Goal: Task Accomplishment & Management: Complete application form

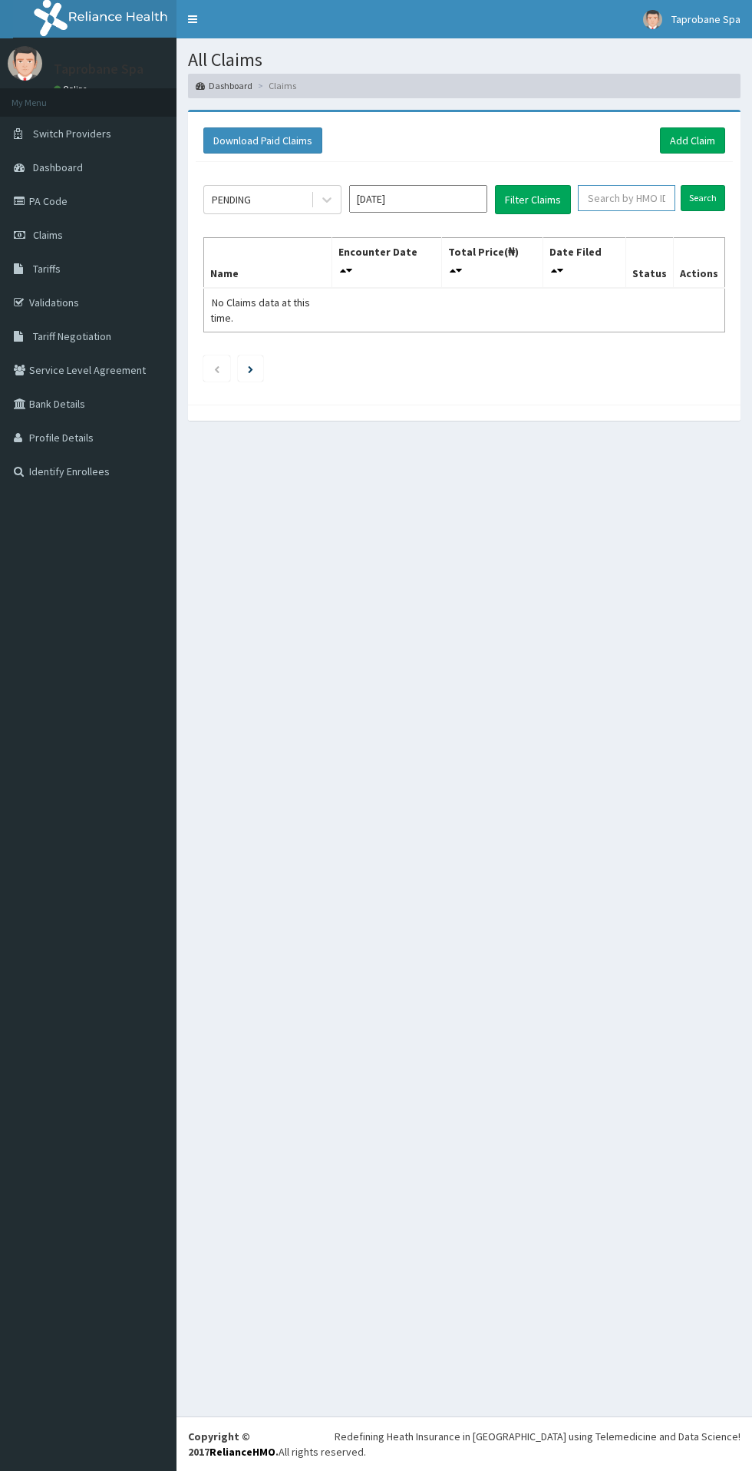
click at [643, 197] on input "text" at bounding box center [627, 198] width 98 height 26
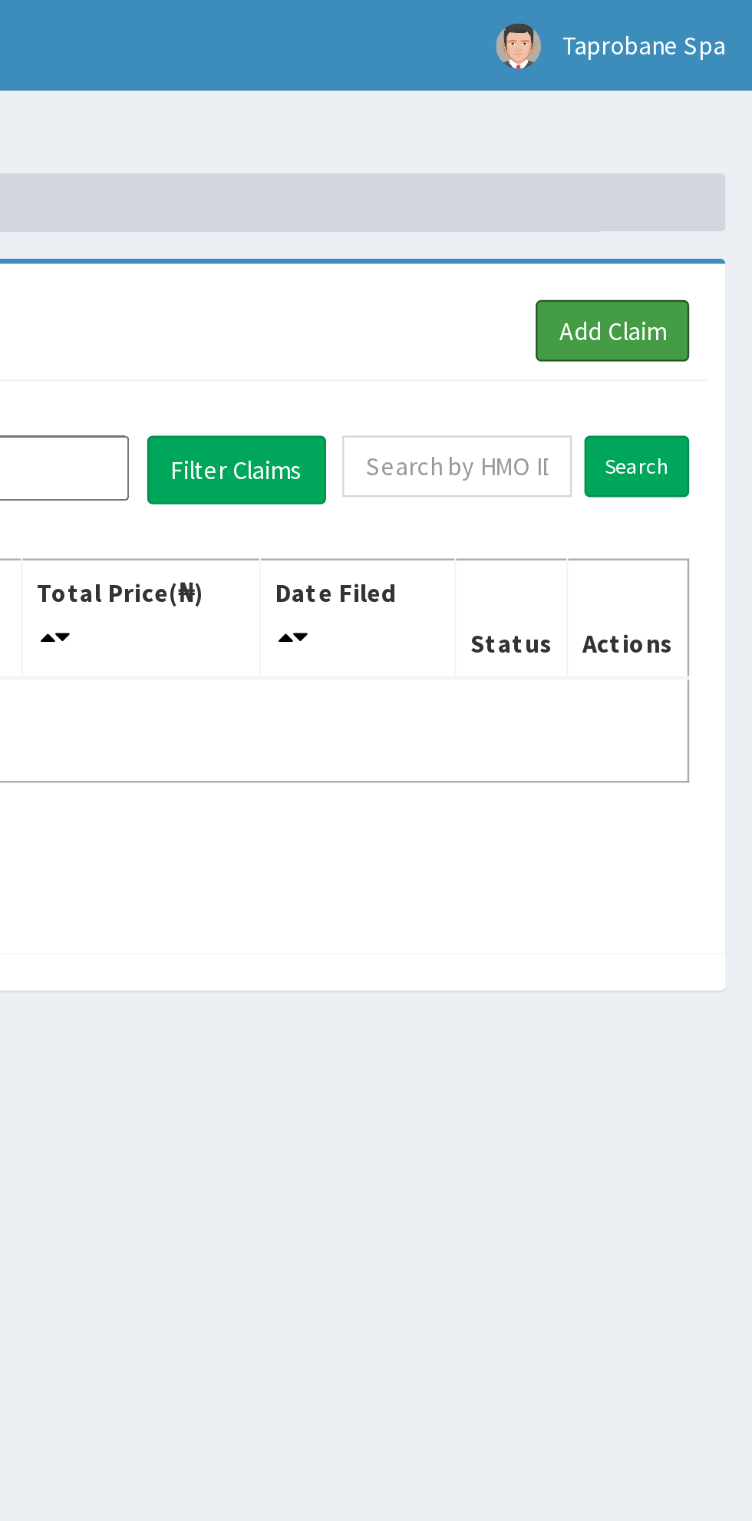
click at [705, 137] on link "Add Claim" at bounding box center [692, 140] width 65 height 26
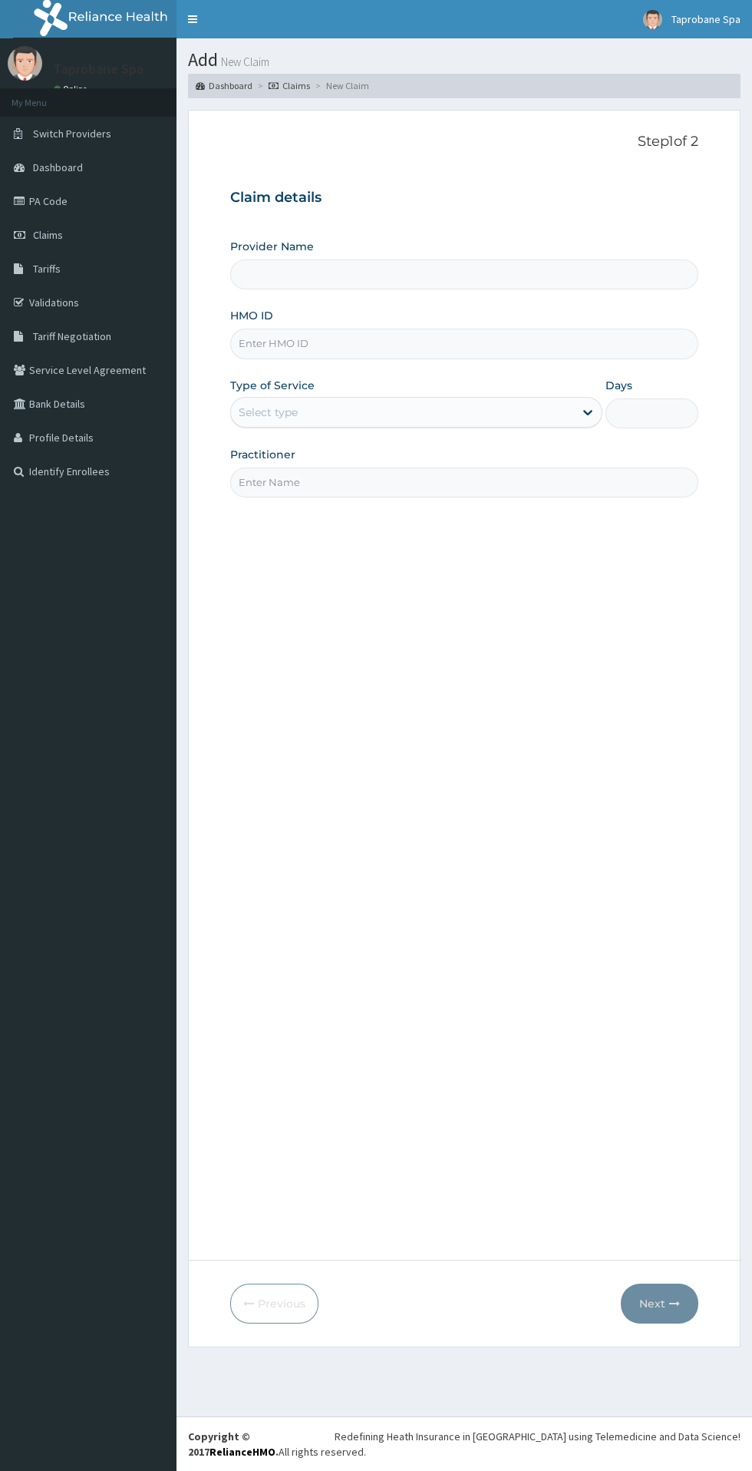
click at [322, 347] on input "HMO ID" at bounding box center [464, 344] width 468 height 30
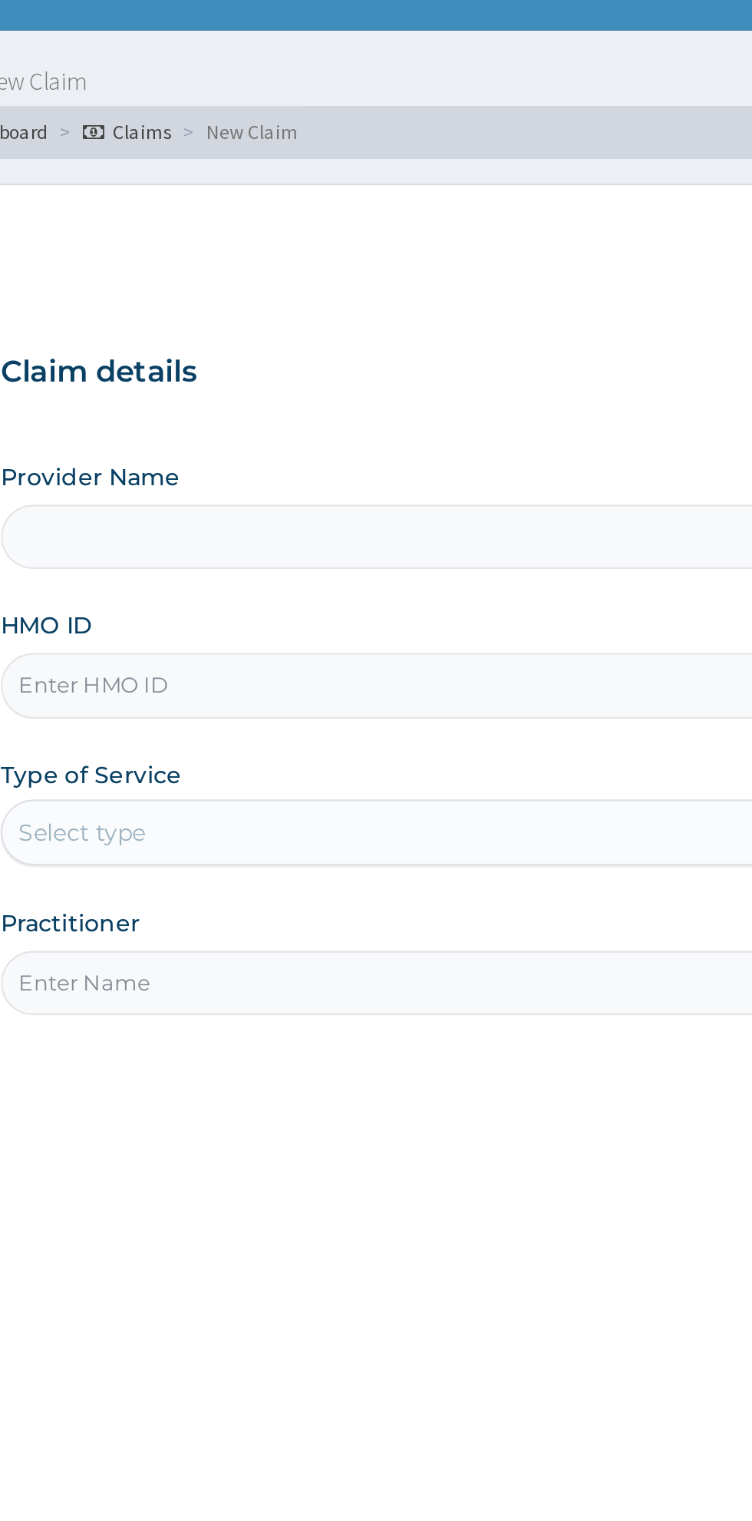
type input "Taprobane Spa"
type input "1"
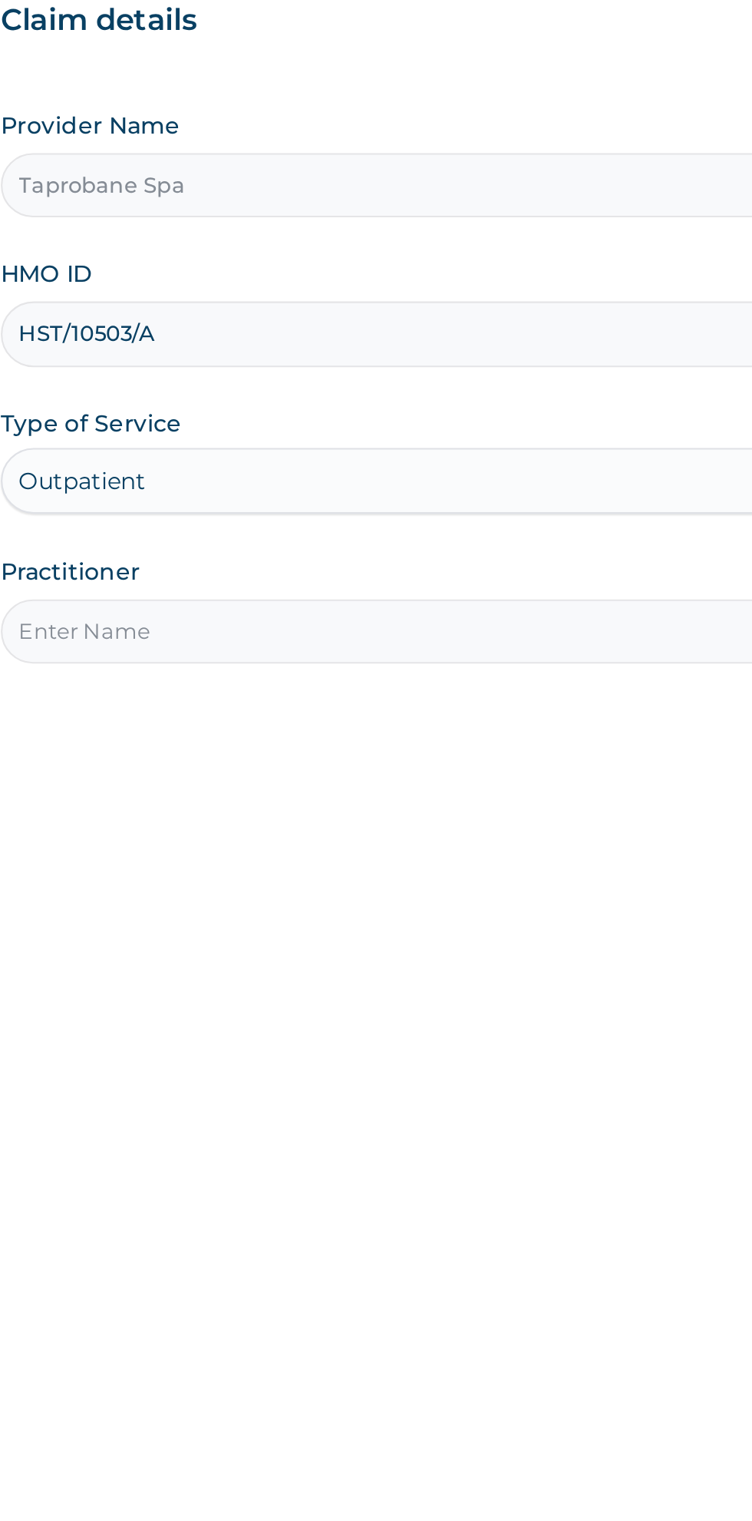
type input "HST/10503/A"
click at [356, 478] on input "Practitioner" at bounding box center [464, 483] width 468 height 30
type input "Dr Silva"
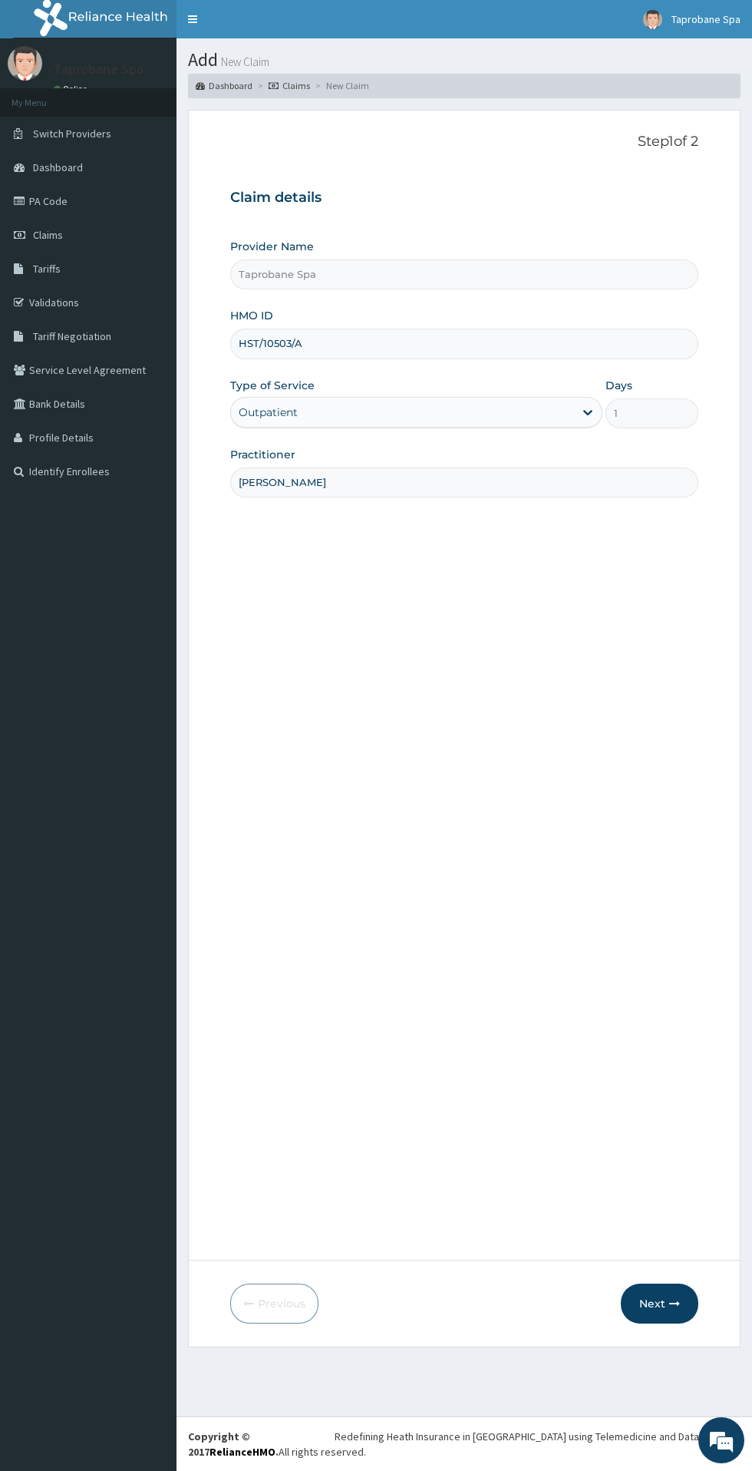
click at [658, 1288] on button "Next" at bounding box center [660, 1304] width 78 height 40
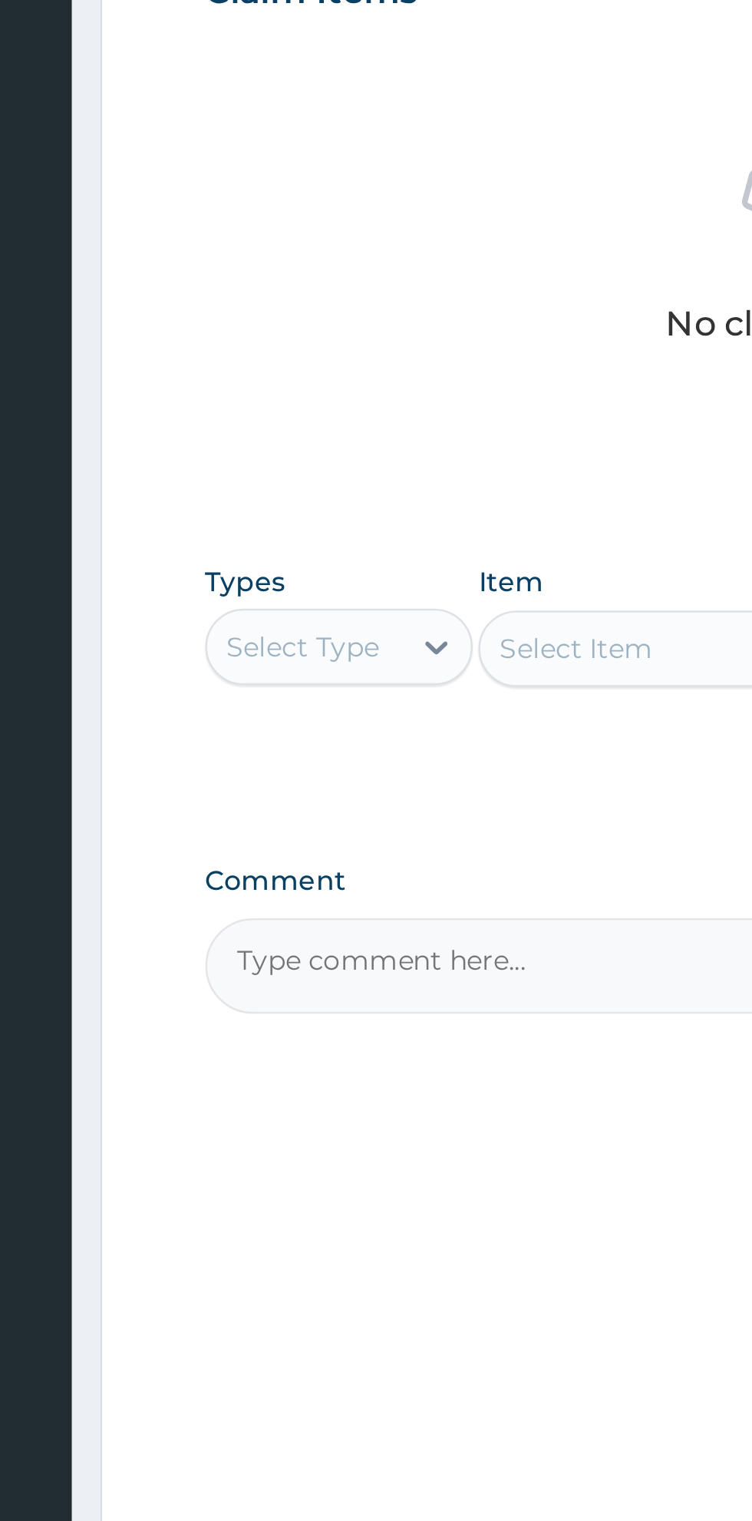
click at [327, 793] on div "PA Code / Prescription Code Use Up and Down to choose options, press Enter to s…" at bounding box center [464, 589] width 468 height 830
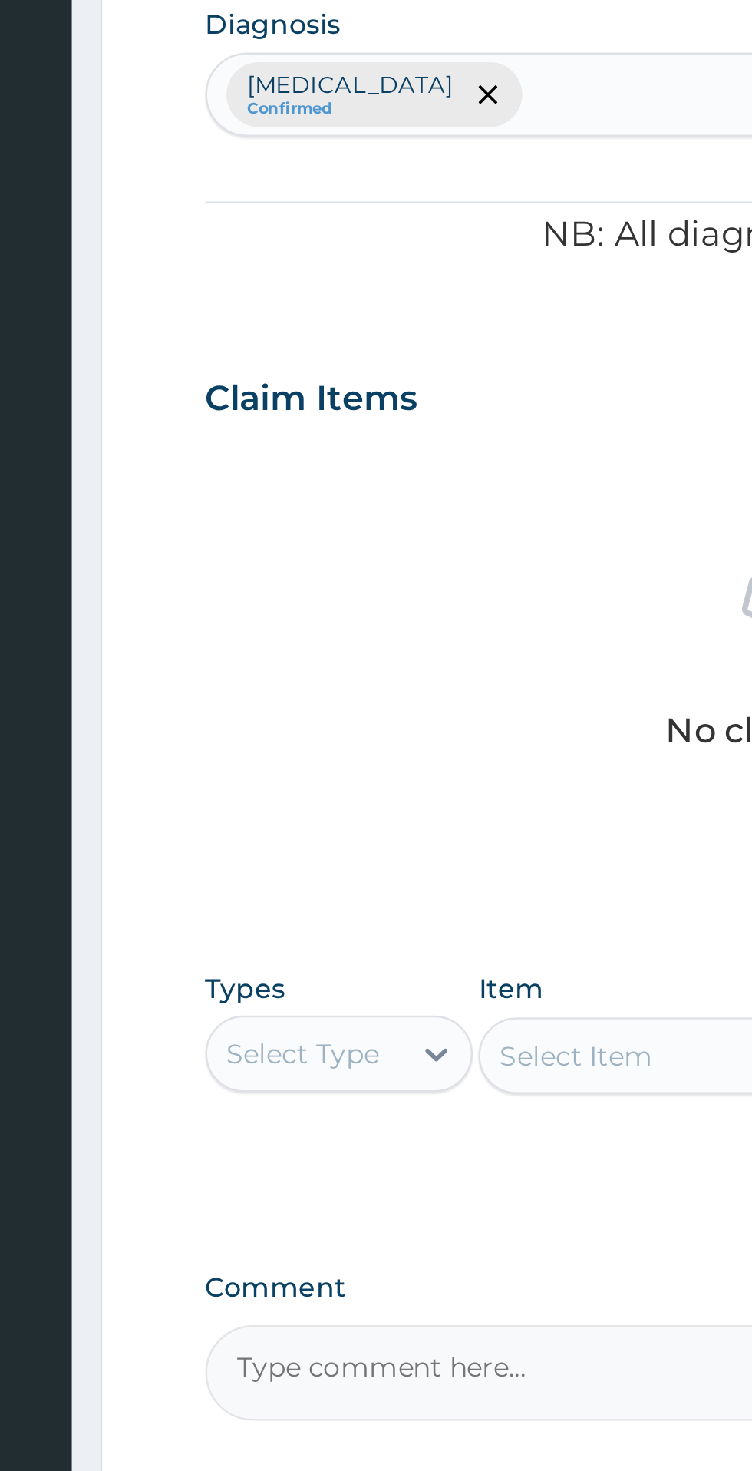
paste textarea "PA/E2A912"
type textarea "PA/E2A912"
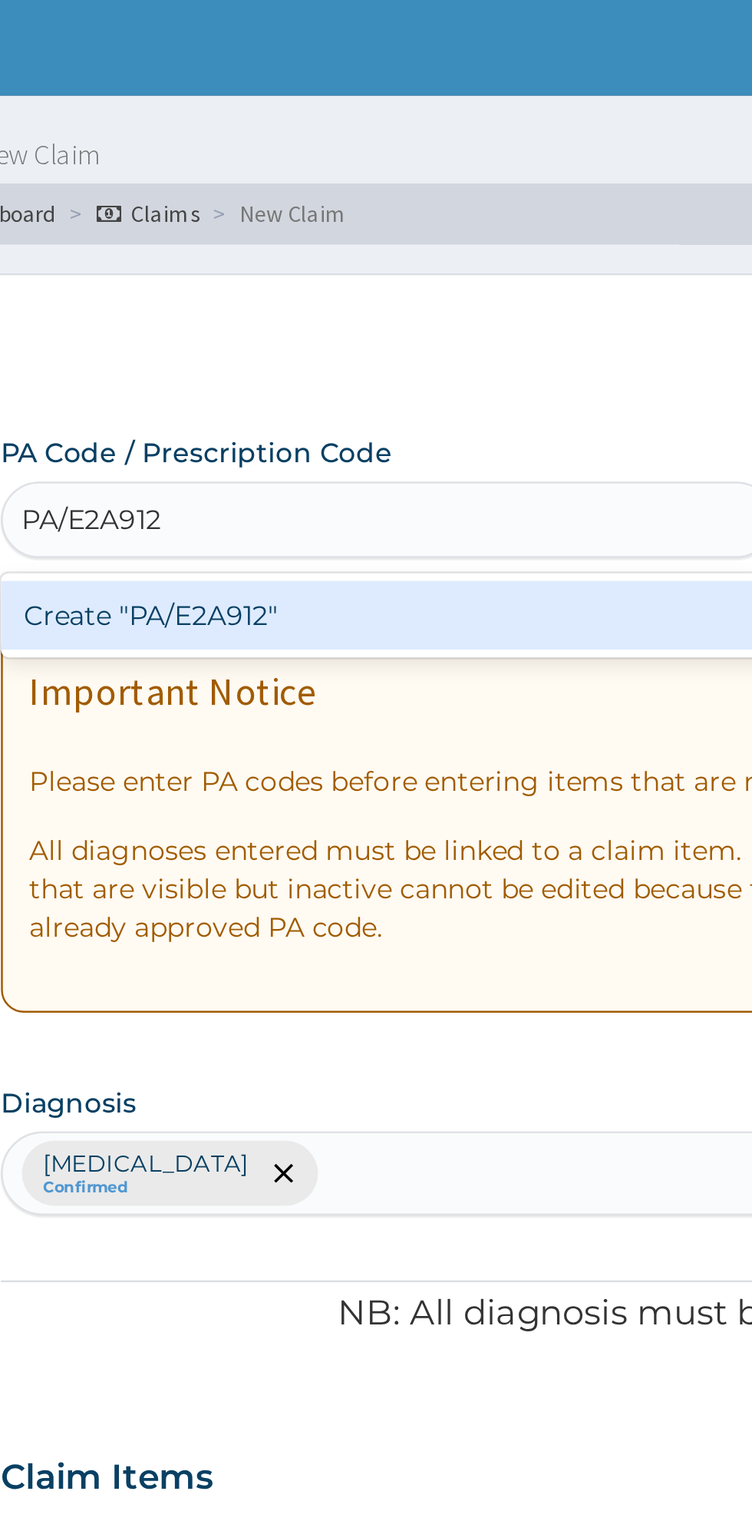
click at [253, 246] on div "Create "PA/E2A912"" at bounding box center [385, 247] width 311 height 28
type input "PA/E2A912"
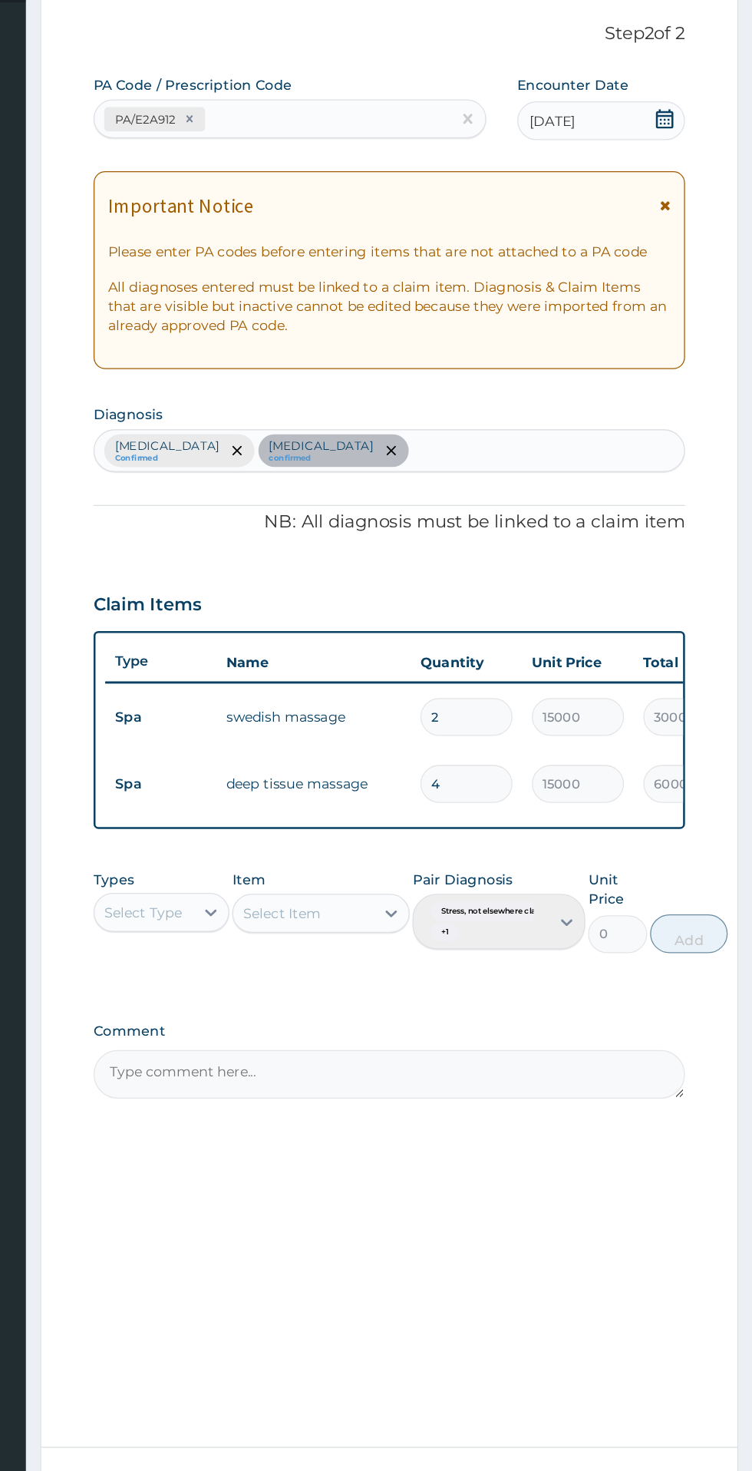
click at [525, 734] on input "4" at bounding box center [525, 735] width 73 height 30
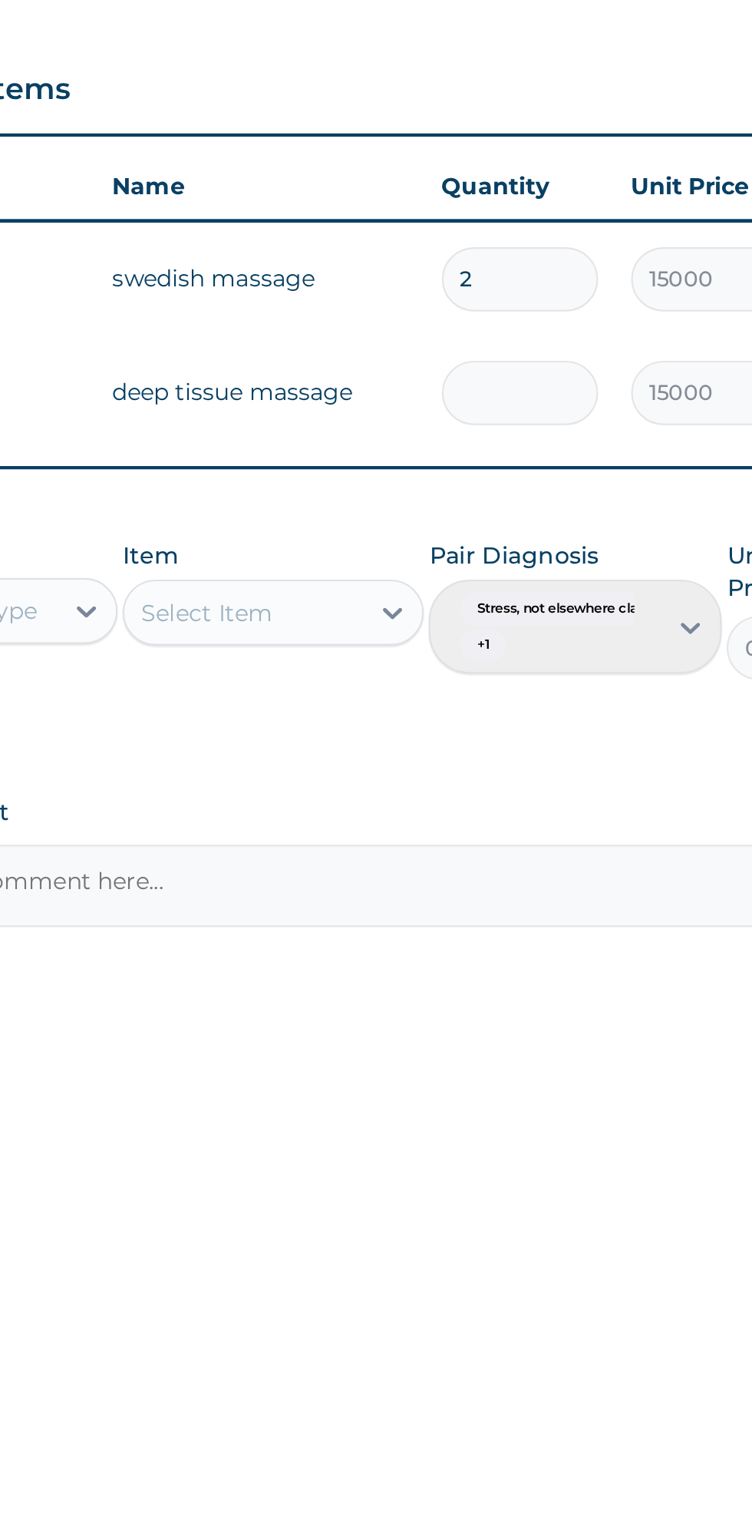
type input "0.00"
type input "2"
type input "30000.00"
type input "2"
click at [531, 678] on input "2" at bounding box center [525, 682] width 73 height 30
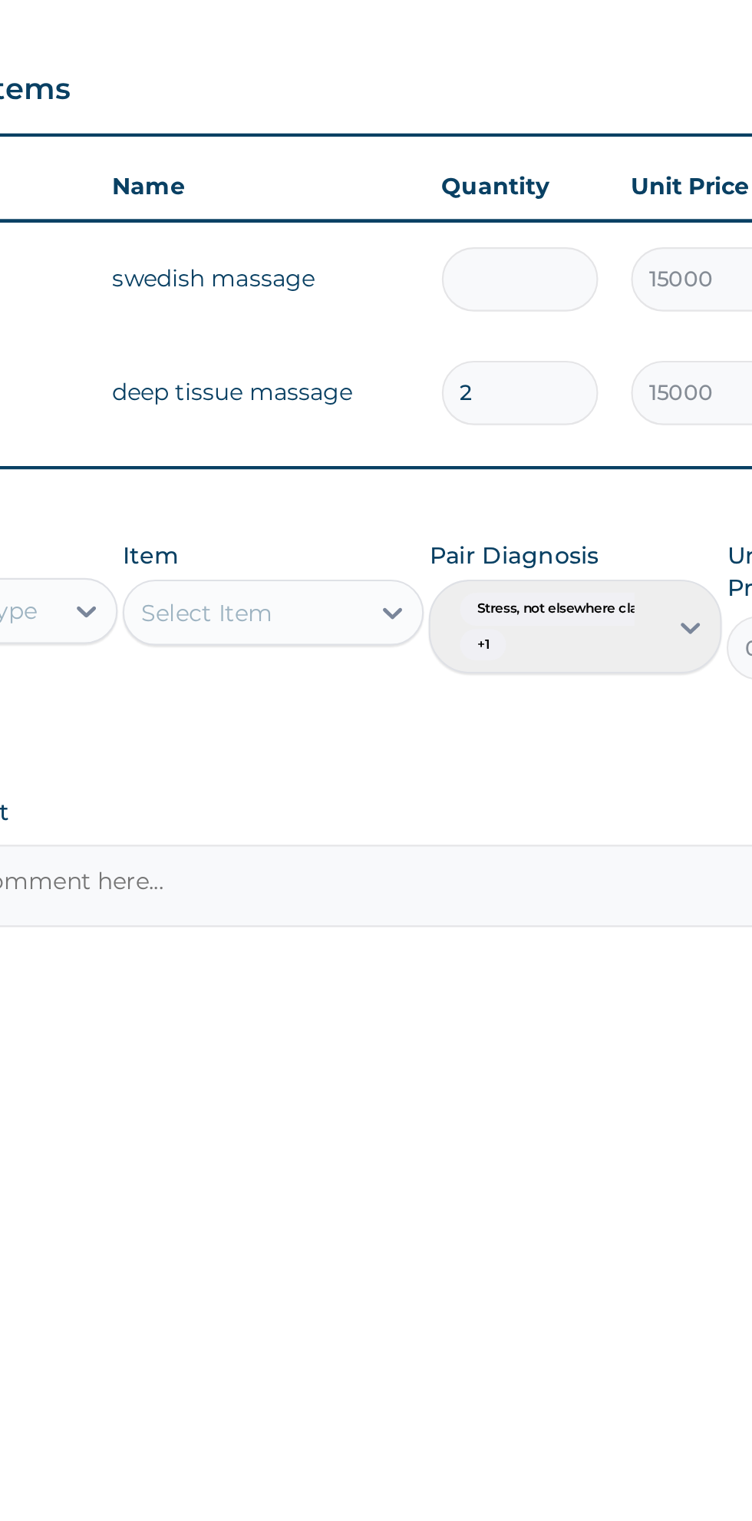
type input "0.00"
type input "1"
type input "15000.00"
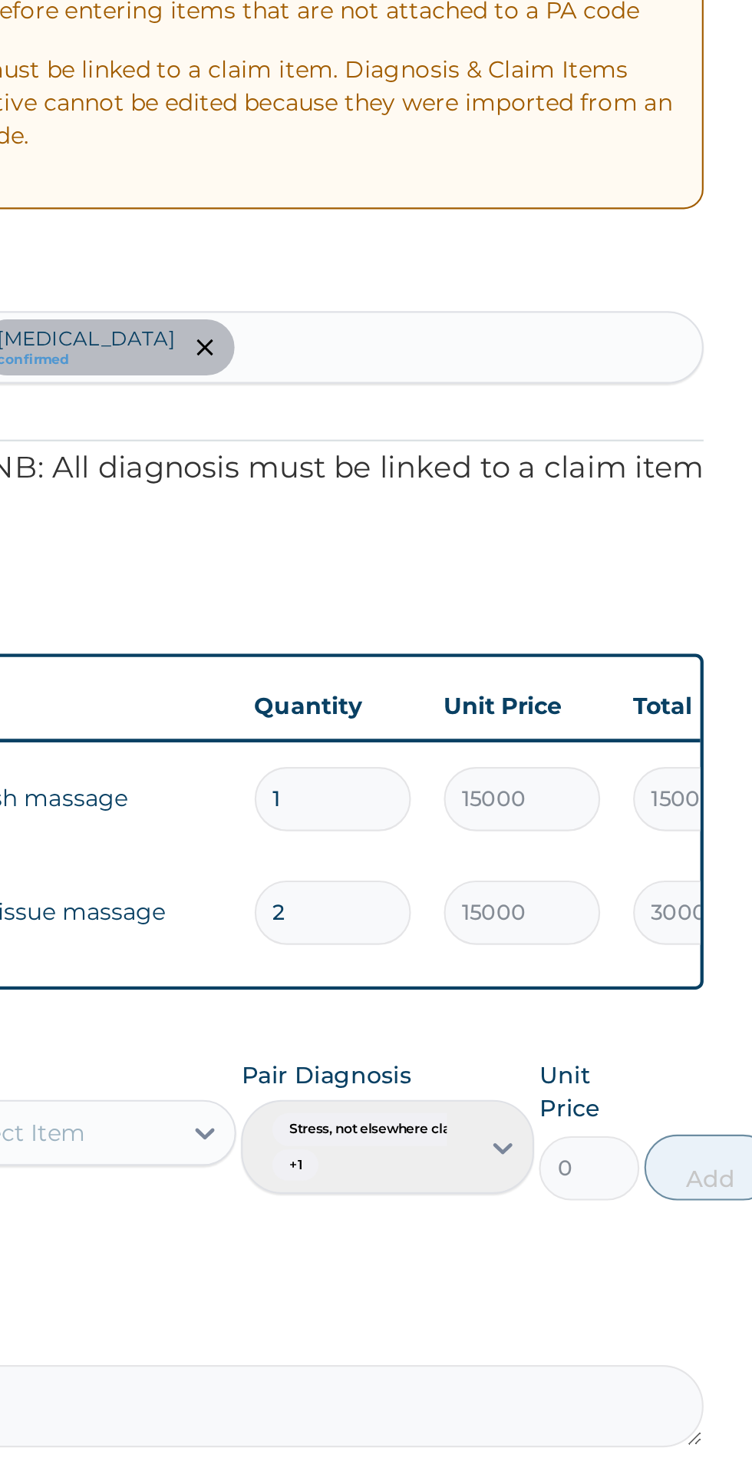
type input "1"
